Goal: Transaction & Acquisition: Purchase product/service

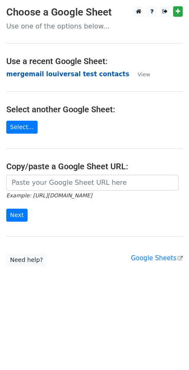
click at [65, 76] on strong "mergemail louiversal test contacts" at bounding box center [67, 74] width 123 height 8
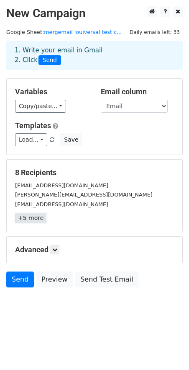
click at [33, 217] on link "+5 more" at bounding box center [30, 218] width 31 height 10
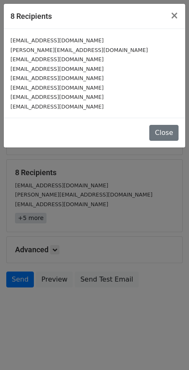
click at [33, 217] on div "8 Recipients × ewumih@yahoo.com harry.ewumi@gmail.com johnharry.ewumi@gmail.com…" at bounding box center [94, 185] width 189 height 370
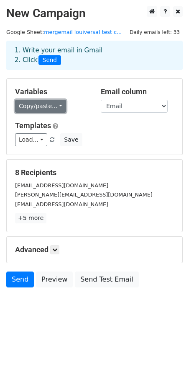
click at [42, 106] on link "Copy/paste..." at bounding box center [40, 106] width 51 height 13
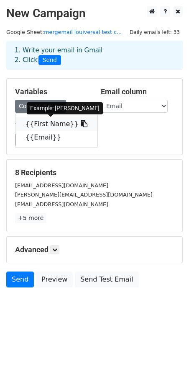
click at [39, 123] on link "{{First Name}}" at bounding box center [56, 123] width 82 height 13
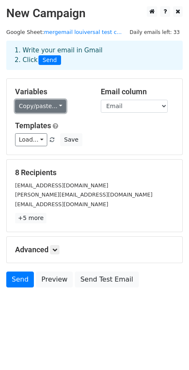
click at [57, 103] on link "Copy/paste..." at bounding box center [40, 106] width 51 height 13
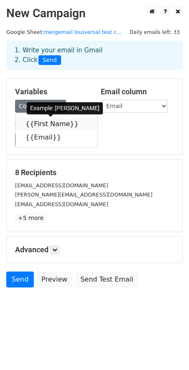
click at [49, 122] on link "{{First Name}}" at bounding box center [56, 123] width 82 height 13
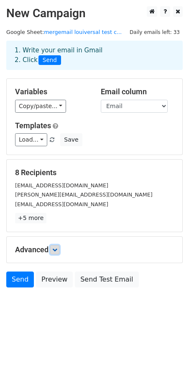
click at [57, 251] on icon at bounding box center [54, 249] width 5 height 5
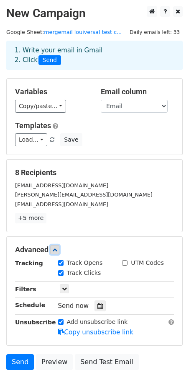
click at [57, 251] on icon at bounding box center [54, 249] width 5 height 5
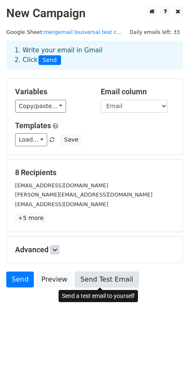
click at [91, 279] on link "Send Test Email" at bounding box center [107, 279] width 64 height 16
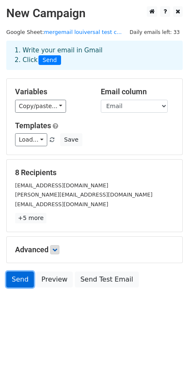
click at [26, 281] on link "Send" at bounding box center [20, 279] width 28 height 16
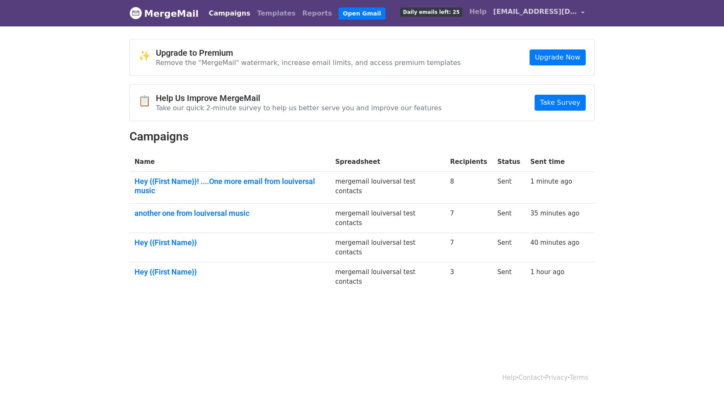
click at [569, 9] on span "hvrry@louiversalmusic.com" at bounding box center [535, 12] width 84 height 10
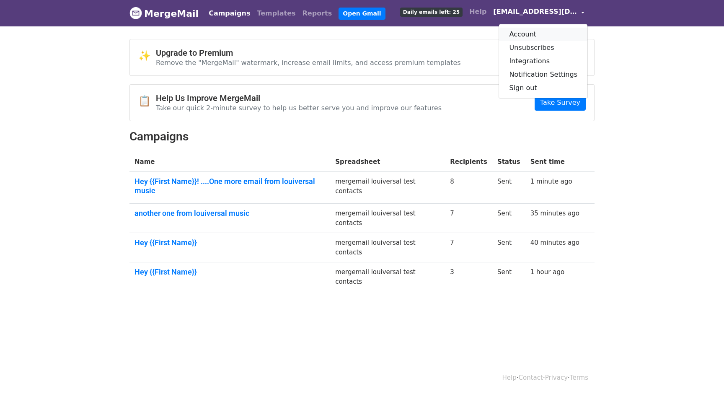
click at [531, 32] on link "Account" at bounding box center [543, 34] width 88 height 13
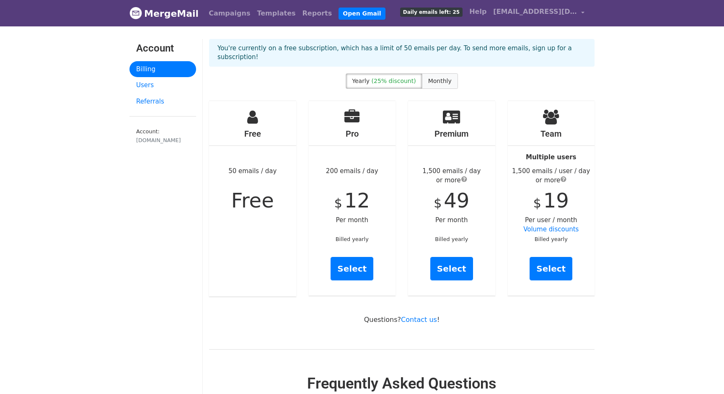
click at [435, 77] on span "Monthly" at bounding box center [439, 80] width 23 height 7
click at [146, 87] on link "Users" at bounding box center [162, 85] width 67 height 16
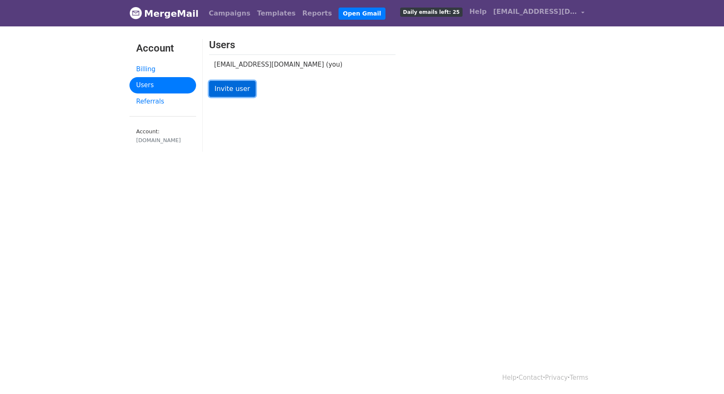
click at [230, 92] on link "Invite user" at bounding box center [232, 89] width 46 height 16
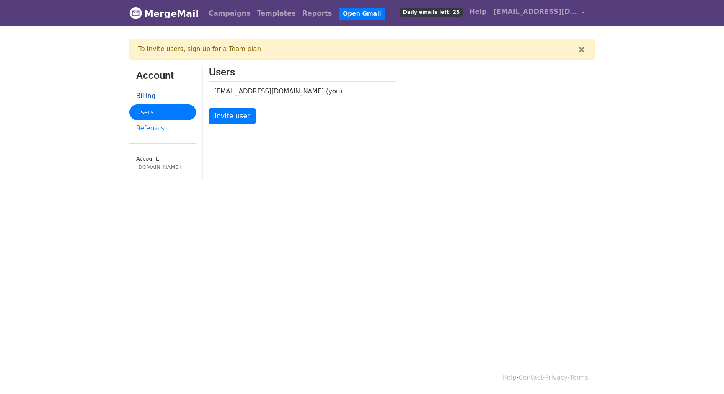
click at [150, 96] on link "Billing" at bounding box center [162, 96] width 67 height 16
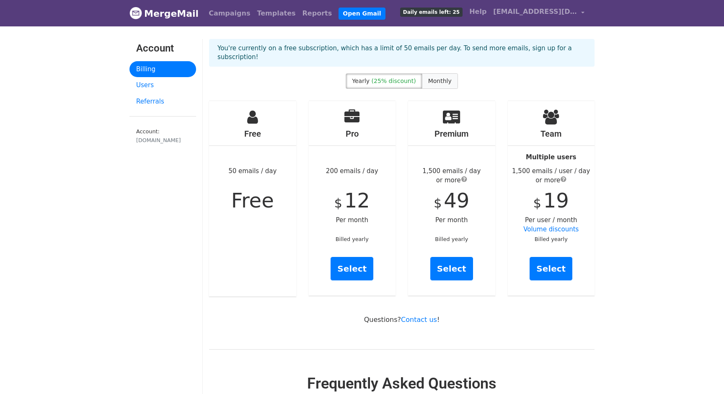
click at [434, 76] on label "Monthly" at bounding box center [440, 80] width 36 height 15
click at [388, 75] on label "Yearly (25% discount)" at bounding box center [384, 80] width 76 height 15
click at [431, 77] on label "Monthly" at bounding box center [440, 80] width 36 height 15
click at [148, 86] on link "Users" at bounding box center [162, 85] width 67 height 16
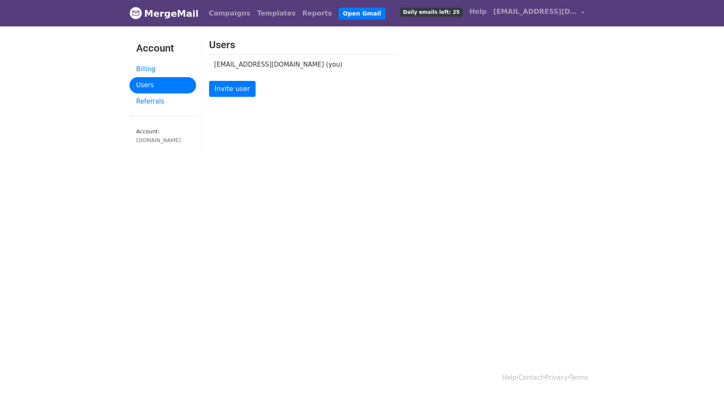
click at [248, 63] on td "hvrry@louiversalmusic.com (you)" at bounding box center [296, 64] width 174 height 20
click at [142, 70] on link "Billing" at bounding box center [162, 69] width 67 height 16
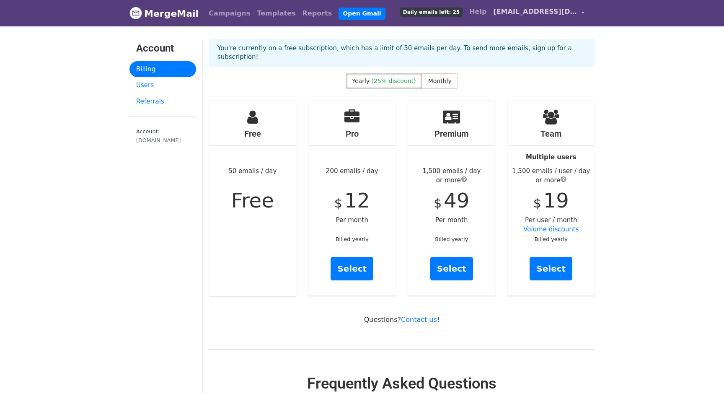
click at [581, 11] on link "[EMAIL_ADDRESS][DOMAIN_NAME]" at bounding box center [539, 13] width 98 height 20
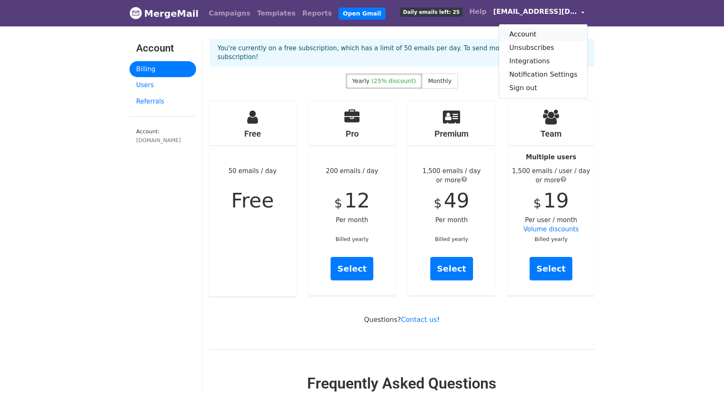
click at [537, 35] on link "Account" at bounding box center [543, 34] width 88 height 13
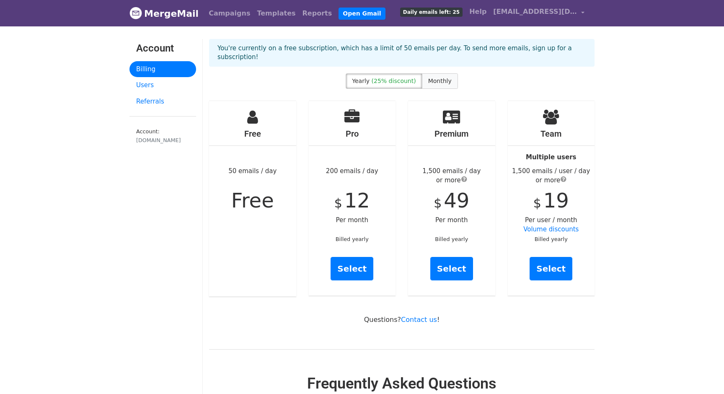
click at [436, 73] on label "Monthly" at bounding box center [440, 80] width 36 height 15
click at [548, 257] on link "Select" at bounding box center [551, 268] width 43 height 23
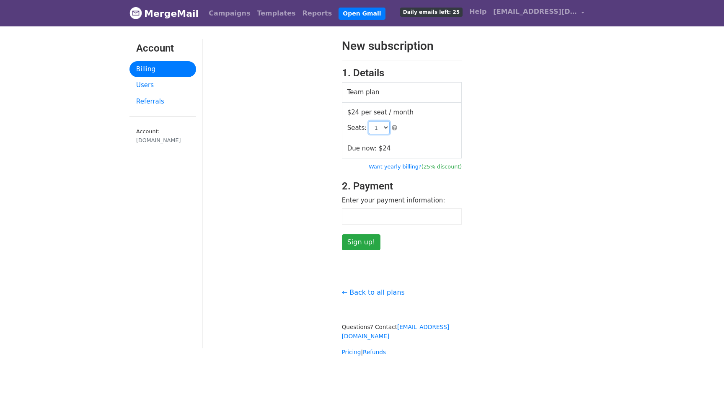
click at [382, 129] on select "1 2 3 4 5 6 7 8 9 10 11 12 13 14 15 16 17 18 19 20 21 22 23 24 25 26 27 28 29 3…" at bounding box center [379, 127] width 21 height 13
click at [369, 121] on select "1 2 3 4 5 6 7 8 9 10 11 12 13 14 15 16 17 18 19 20 21 22 23 24 25 26 27 28 29 3…" at bounding box center [379, 127] width 21 height 13
click at [382, 127] on select "1 2 3 4 5 6 7 8 9 10 11 12 13 14 15 16 17 18 19 20 21 22 23 24 25 26 27 28 29 3…" at bounding box center [379, 127] width 21 height 13
select select "1"
click at [369, 121] on select "1 2 3 4 5 6 7 8 9 10 11 12 13 14 15 16 17 18 19 20 21 22 23 24 25 26 27 28 29 3…" at bounding box center [379, 127] width 21 height 13
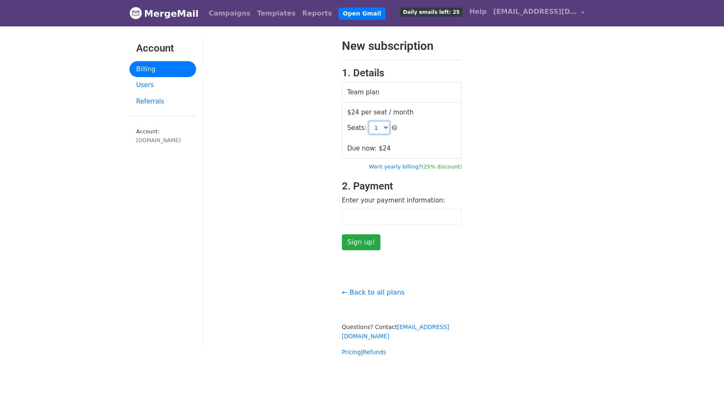
click at [375, 128] on select "1 2 3 4 5 6 7 8 9 10 11 12 13 14 15 16 17 18 19 20 21 22 23 24 25 26 27 28 29 3…" at bounding box center [379, 127] width 21 height 13
click at [369, 121] on select "1 2 3 4 5 6 7 8 9 10 11 12 13 14 15 16 17 18 19 20 21 22 23 24 25 26 27 28 29 3…" at bounding box center [379, 127] width 21 height 13
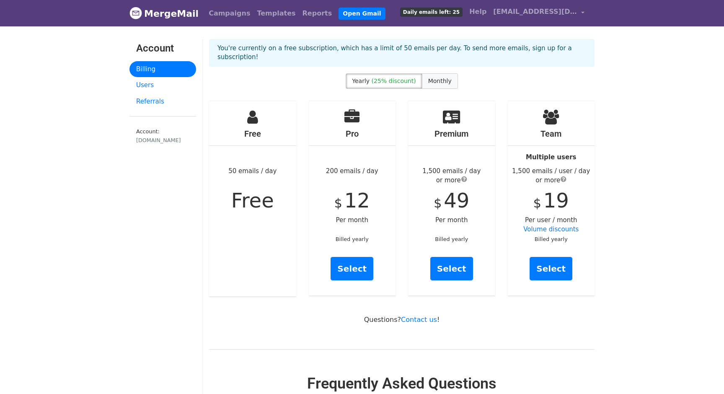
click at [435, 77] on span "Monthly" at bounding box center [439, 80] width 23 height 7
click at [147, 88] on link "Users" at bounding box center [162, 85] width 67 height 16
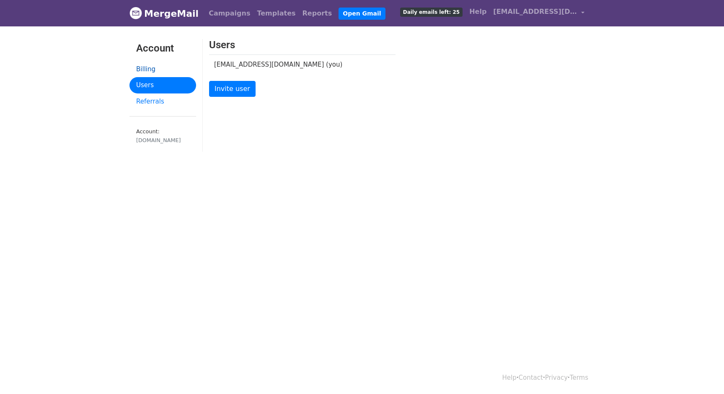
click at [150, 66] on link "Billing" at bounding box center [162, 69] width 67 height 16
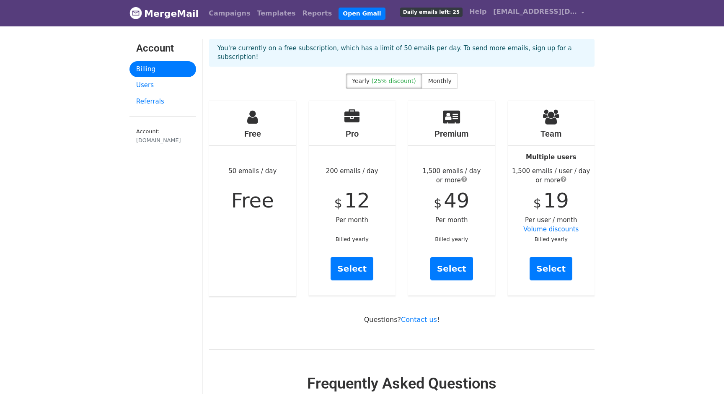
click at [177, 12] on link "MergeMail" at bounding box center [163, 14] width 69 height 18
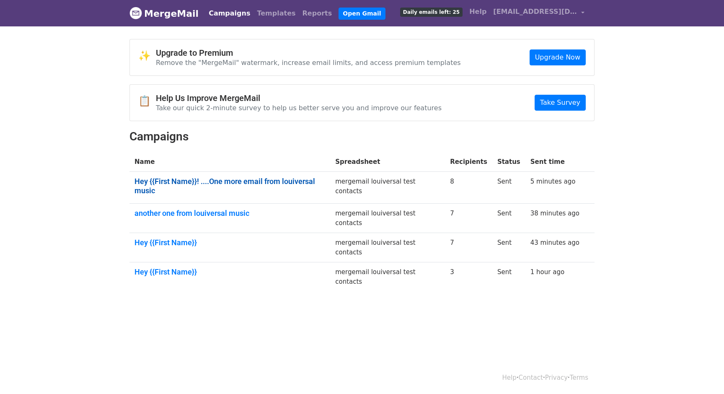
click at [281, 180] on link "Hey {{First Name}}! ....One more email from louiversal music" at bounding box center [229, 186] width 191 height 18
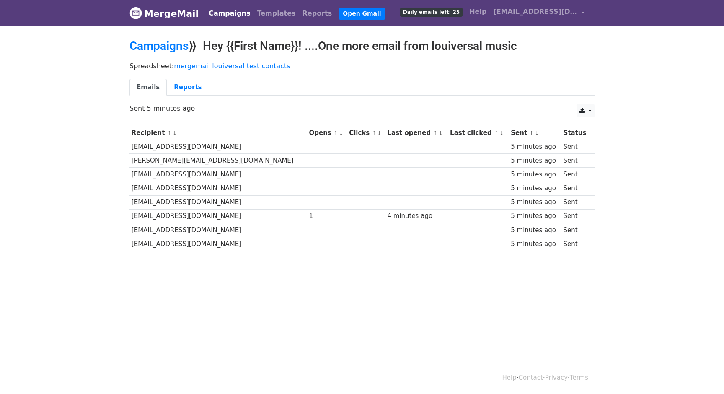
scroll to position [1, 0]
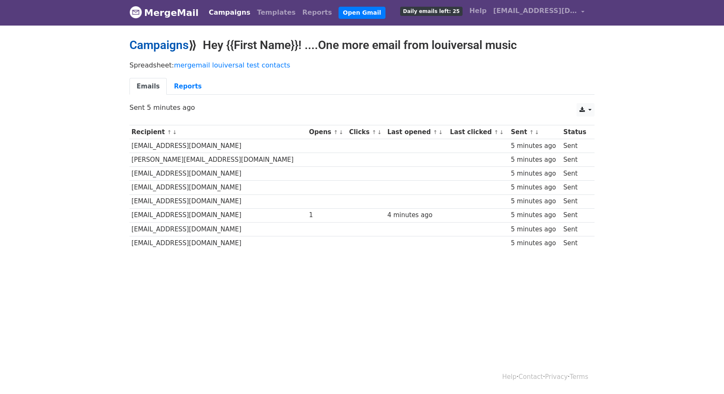
click at [169, 47] on link "Campaigns" at bounding box center [158, 45] width 59 height 14
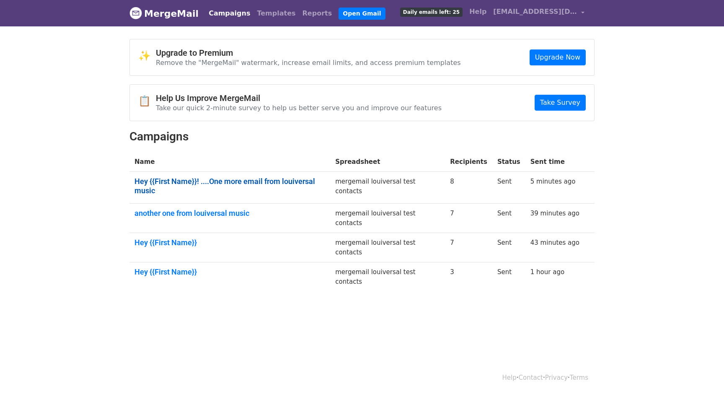
click at [211, 184] on link "Hey {{First Name}}! ....One more email from louiversal music" at bounding box center [229, 186] width 191 height 18
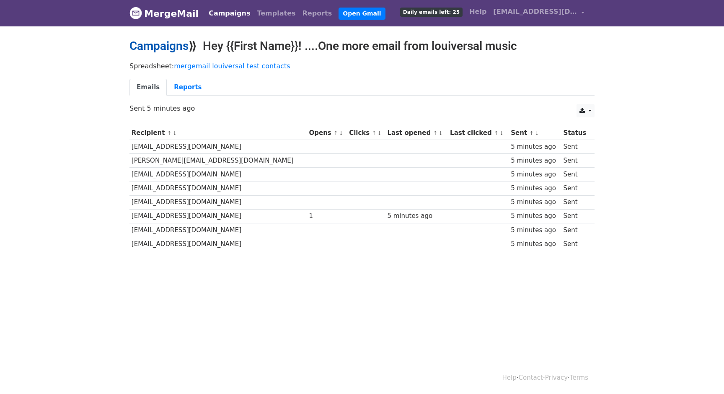
click at [161, 47] on link "Campaigns" at bounding box center [158, 46] width 59 height 14
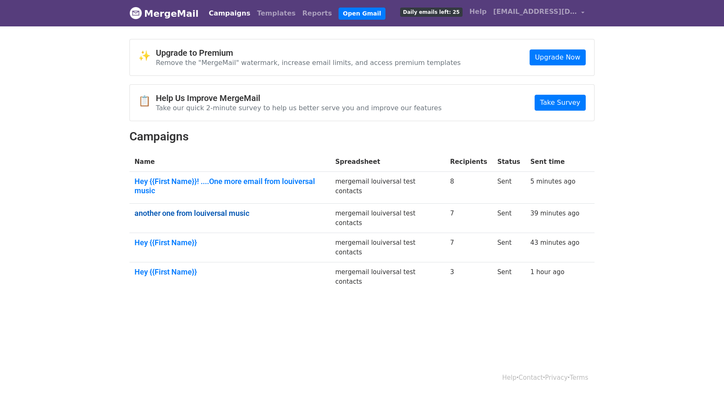
click at [194, 209] on link "another one from louiversal music" at bounding box center [229, 213] width 191 height 9
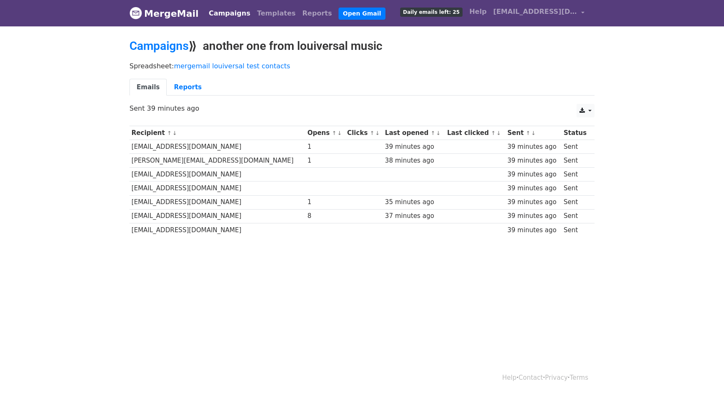
click at [507, 234] on div "39 minutes ago" at bounding box center [533, 230] width 52 height 10
click at [507, 230] on div "39 minutes ago" at bounding box center [533, 230] width 52 height 10
click at [338, 13] on link "Open Gmail" at bounding box center [361, 14] width 46 height 12
click at [338, 15] on link "Open Gmail" at bounding box center [361, 14] width 46 height 12
click at [522, 15] on span "[EMAIL_ADDRESS][DOMAIN_NAME]" at bounding box center [535, 12] width 84 height 10
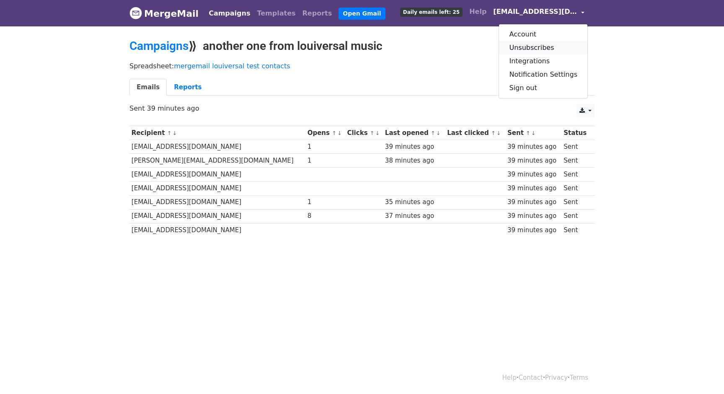
click at [524, 46] on link "Unsubscribes" at bounding box center [543, 47] width 88 height 13
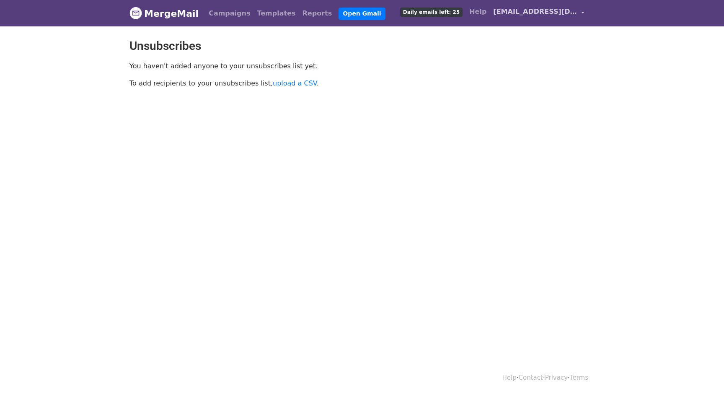
click at [527, 9] on span "[EMAIL_ADDRESS][DOMAIN_NAME]" at bounding box center [535, 12] width 84 height 10
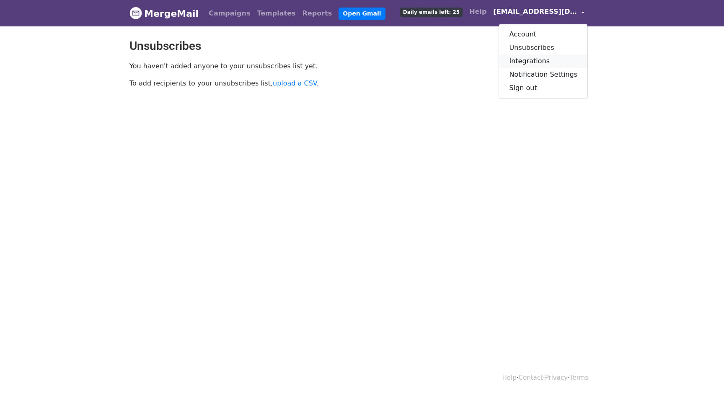
click at [524, 65] on link "Integrations" at bounding box center [543, 60] width 88 height 13
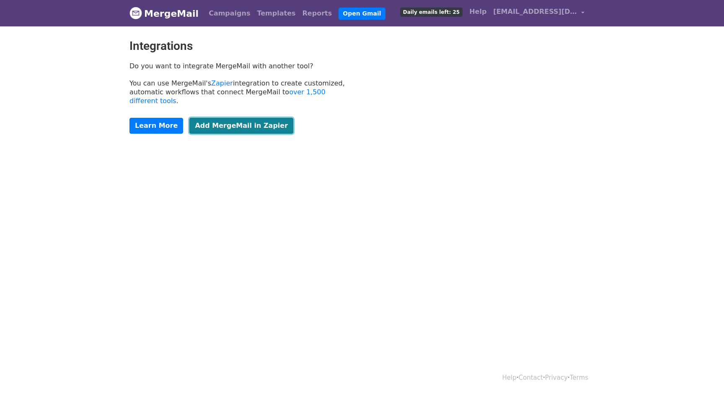
click at [220, 118] on link "Add MergeMail in Zapier" at bounding box center [241, 126] width 104 height 16
click at [518, 7] on span "[EMAIL_ADDRESS][DOMAIN_NAME]" at bounding box center [535, 12] width 84 height 10
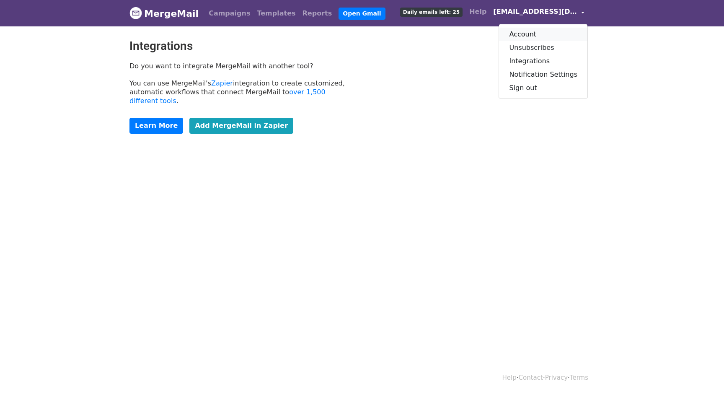
click at [525, 33] on link "Account" at bounding box center [543, 34] width 88 height 13
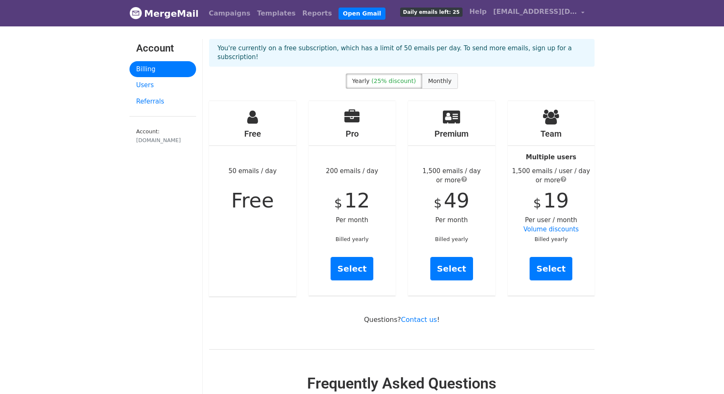
click at [437, 77] on span "Monthly" at bounding box center [439, 80] width 23 height 7
click at [388, 77] on span "(25% discount)" at bounding box center [394, 80] width 44 height 7
click at [426, 73] on label "Monthly" at bounding box center [440, 80] width 36 height 15
click at [558, 12] on span "[EMAIL_ADDRESS][DOMAIN_NAME]" at bounding box center [535, 12] width 84 height 10
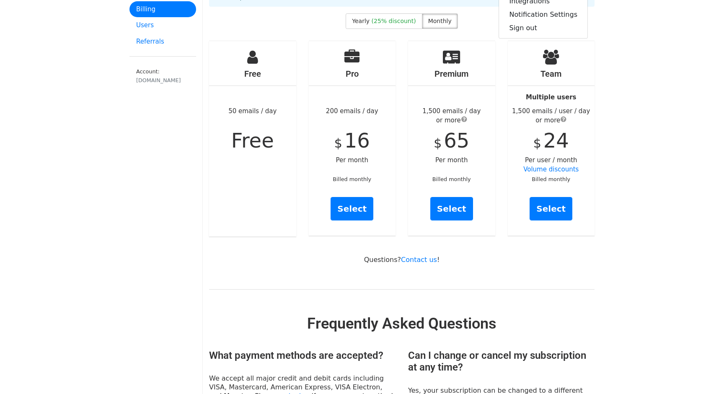
scroll to position [60, 0]
click at [416, 255] on link "Contact us" at bounding box center [419, 259] width 36 height 8
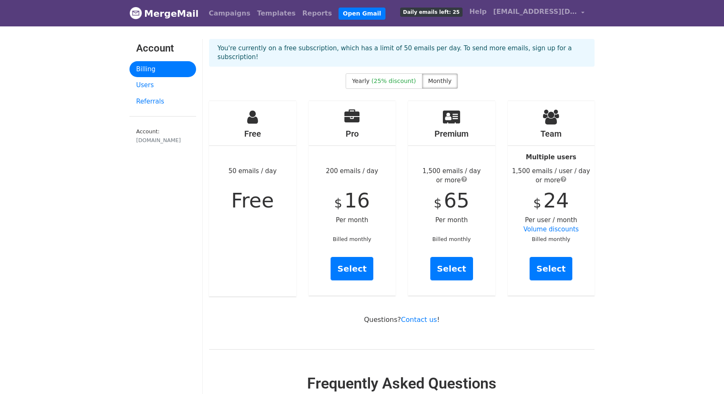
click at [451, 13] on span "Daily emails left: 25" at bounding box center [431, 12] width 62 height 9
click at [478, 13] on link "Help" at bounding box center [478, 11] width 24 height 17
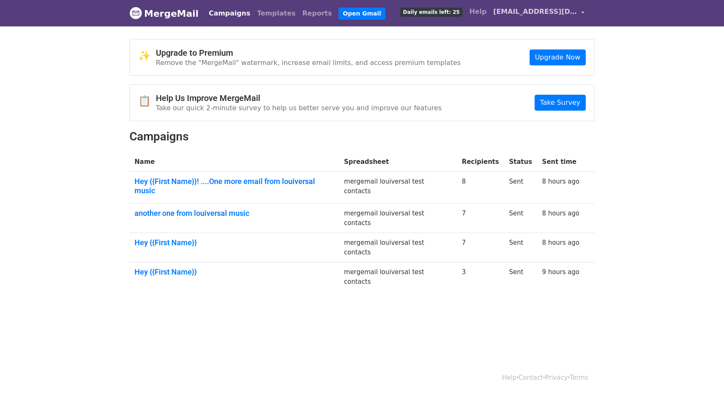
click at [555, 6] on link "[EMAIL_ADDRESS][DOMAIN_NAME]" at bounding box center [539, 13] width 98 height 20
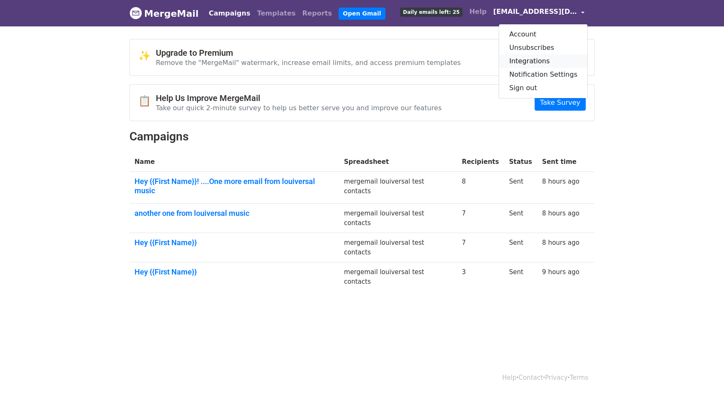
click at [541, 61] on link "Integrations" at bounding box center [543, 60] width 88 height 13
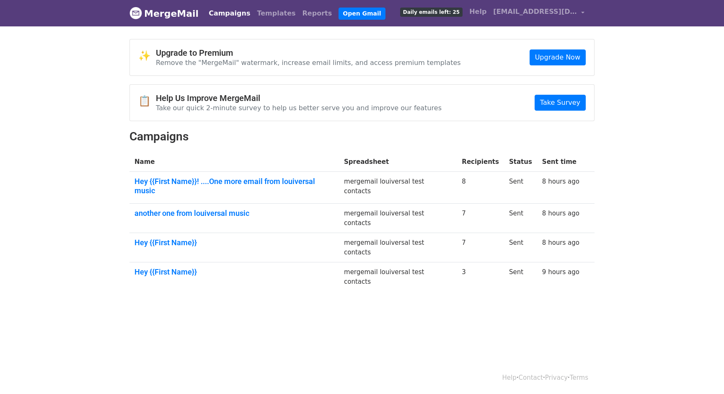
click at [249, 54] on h4 "Upgrade to Premium" at bounding box center [308, 53] width 305 height 10
click at [268, 10] on link "Templates" at bounding box center [275, 13] width 45 height 17
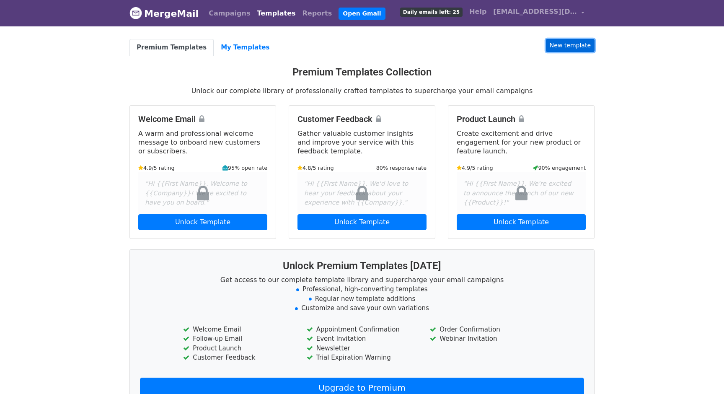
click at [570, 42] on link "New template" at bounding box center [570, 45] width 49 height 13
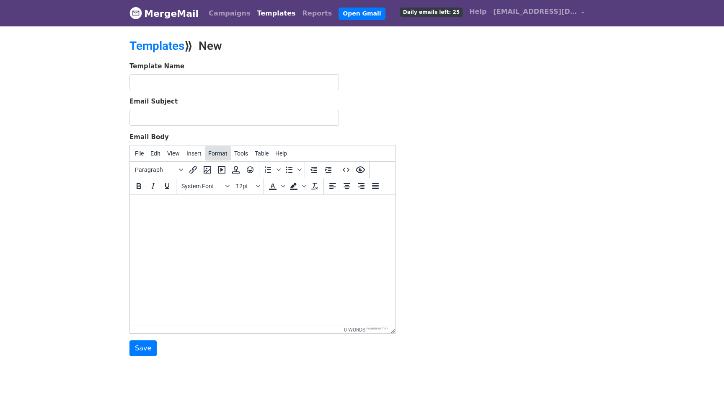
click at [221, 152] on span "Format" at bounding box center [217, 153] width 19 height 7
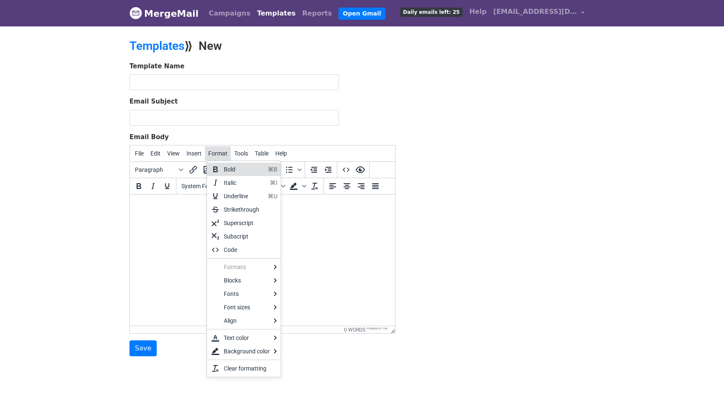
click at [221, 152] on span "Format" at bounding box center [217, 153] width 19 height 7
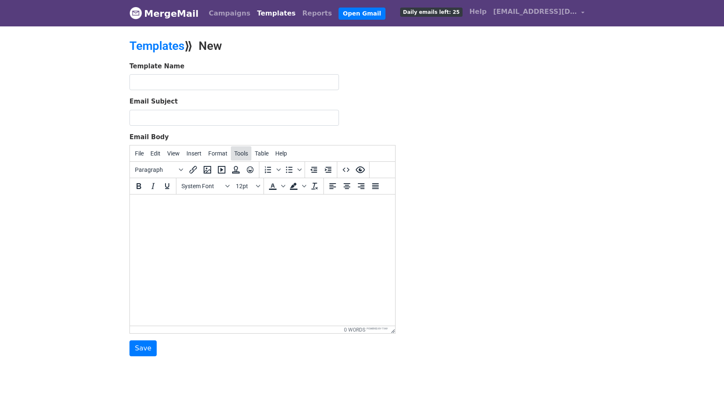
click at [243, 150] on span "Tools" at bounding box center [241, 153] width 14 height 7
click at [163, 158] on button "Edit" at bounding box center [155, 153] width 17 height 14
click at [176, 156] on span "View" at bounding box center [173, 153] width 13 height 7
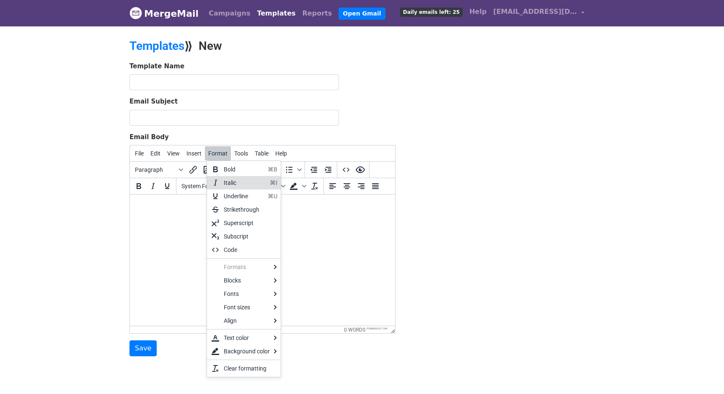
click at [343, 217] on html at bounding box center [262, 205] width 265 height 23
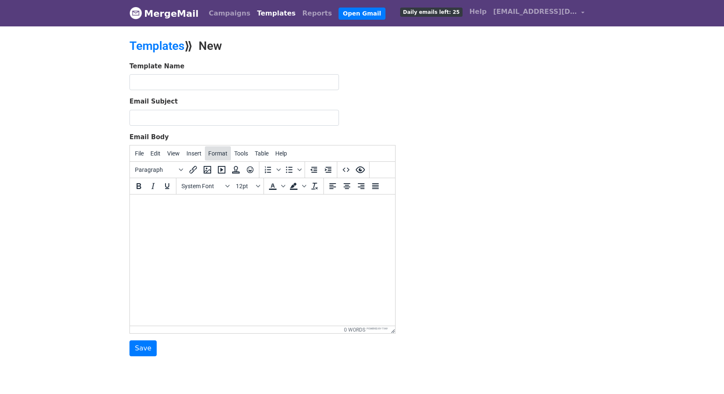
click at [216, 152] on span "Format" at bounding box center [217, 153] width 19 height 7
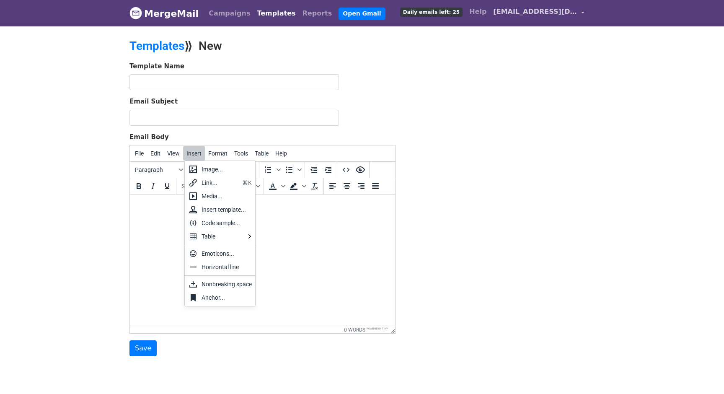
click at [575, 10] on span "[EMAIL_ADDRESS][DOMAIN_NAME]" at bounding box center [535, 12] width 84 height 10
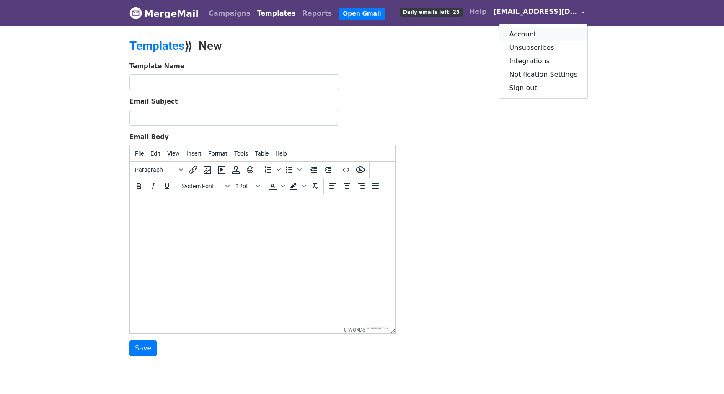
click at [532, 36] on link "Account" at bounding box center [543, 34] width 88 height 13
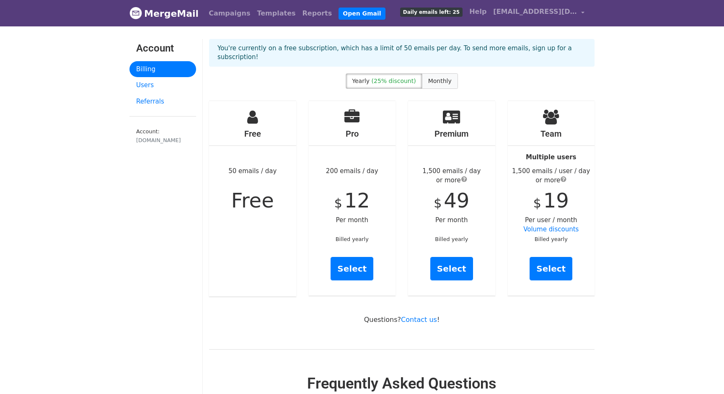
click at [434, 77] on span "Monthly" at bounding box center [439, 80] width 23 height 7
click at [400, 77] on span "(25% discount)" at bounding box center [394, 80] width 44 height 7
click at [443, 75] on label "Monthly" at bounding box center [440, 80] width 36 height 15
click at [409, 77] on span "(25% discount)" at bounding box center [394, 80] width 44 height 7
click at [436, 77] on span "Monthly" at bounding box center [439, 80] width 23 height 7
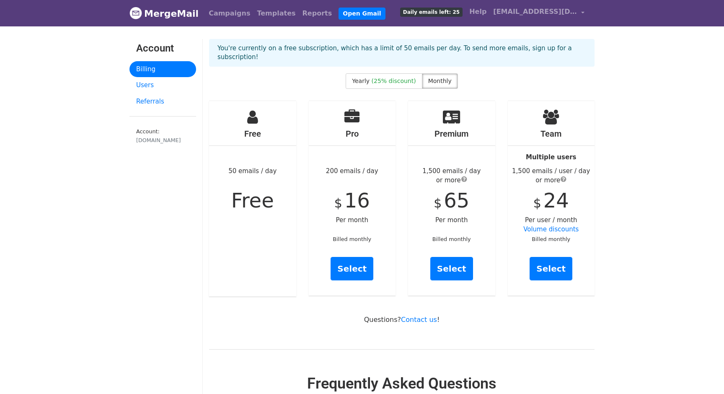
click at [150, 137] on div "[DOMAIN_NAME]" at bounding box center [162, 140] width 53 height 8
click at [147, 85] on link "Users" at bounding box center [162, 85] width 67 height 16
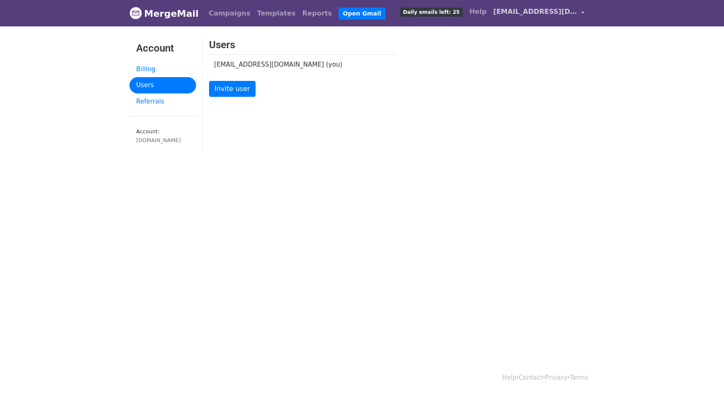
click at [537, 11] on span "[EMAIL_ADDRESS][DOMAIN_NAME]" at bounding box center [535, 12] width 84 height 10
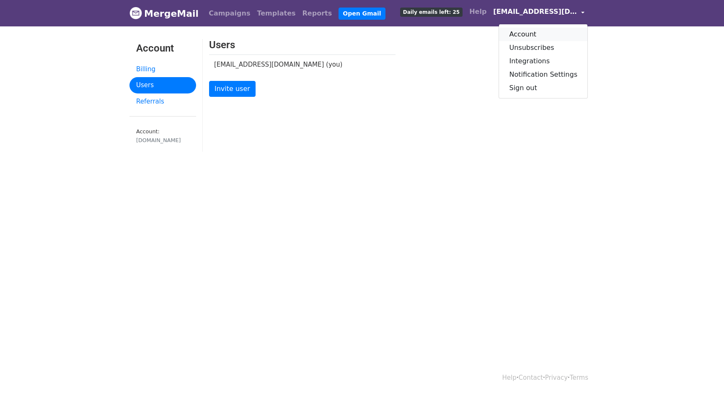
click at [533, 31] on link "Account" at bounding box center [543, 34] width 88 height 13
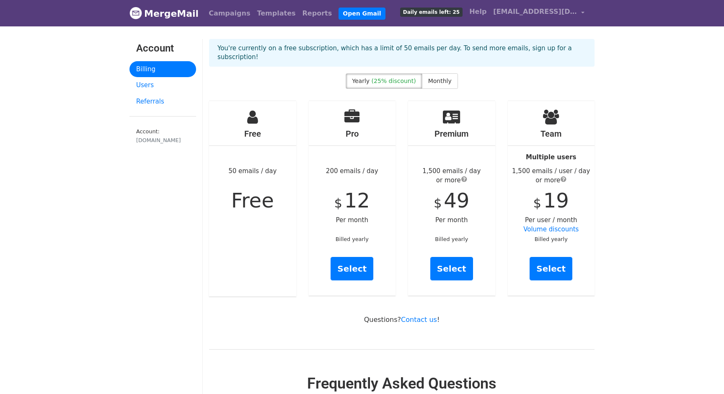
click at [160, 140] on div "[DOMAIN_NAME]" at bounding box center [162, 140] width 53 height 8
click at [513, 10] on span "[EMAIL_ADDRESS][DOMAIN_NAME]" at bounding box center [535, 12] width 84 height 10
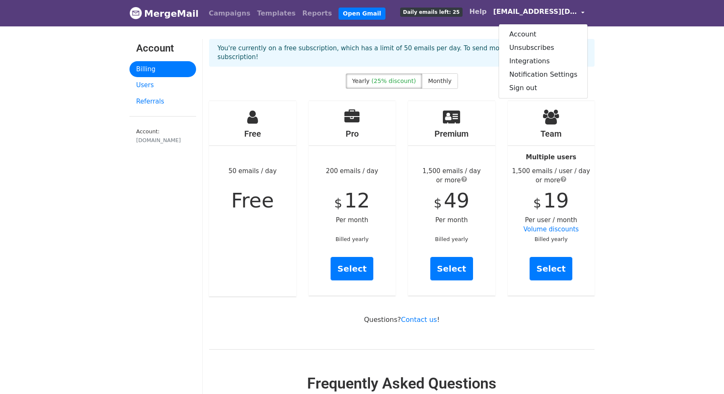
click at [484, 8] on link "Help" at bounding box center [478, 11] width 24 height 17
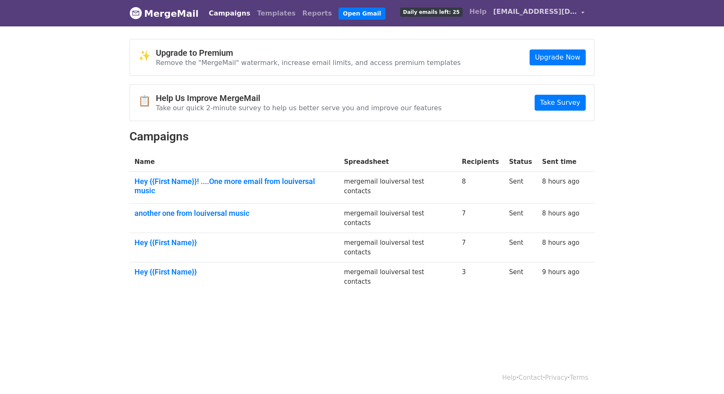
click at [551, 12] on span "[EMAIL_ADDRESS][DOMAIN_NAME]" at bounding box center [535, 12] width 84 height 10
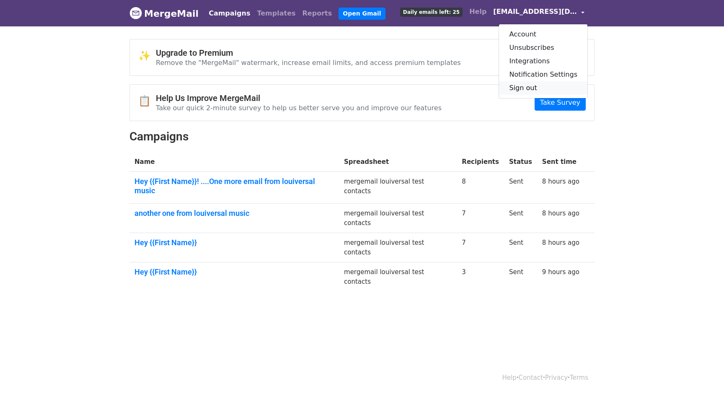
click at [519, 83] on link "Sign out" at bounding box center [543, 87] width 88 height 13
